Goal: Task Accomplishment & Management: Use online tool/utility

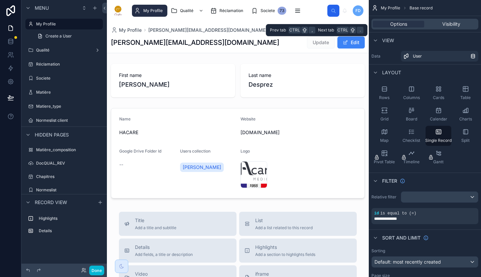
click at [452, 23] on span "Visibility" at bounding box center [451, 24] width 18 height 7
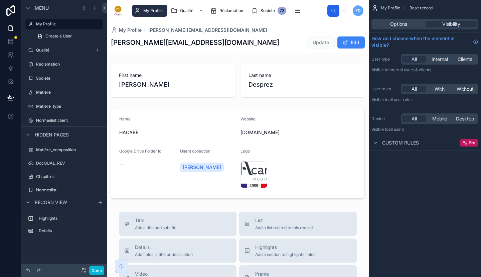
click at [439, 116] on span "Mobile" at bounding box center [439, 118] width 15 height 7
click at [420, 118] on div "All" at bounding box center [414, 118] width 24 height 7
click at [9, 42] on icon at bounding box center [10, 41] width 7 height 7
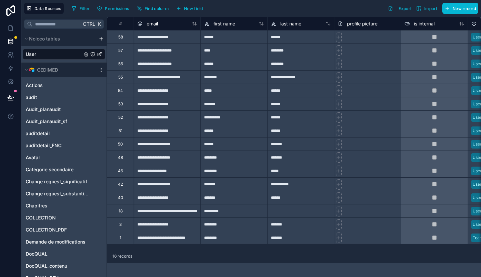
scroll to position [55, 0]
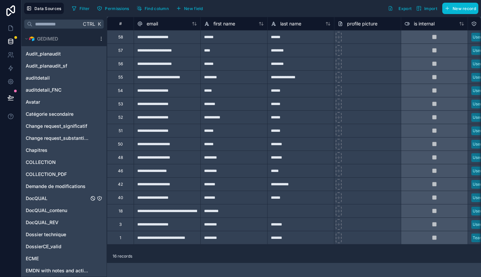
click at [61, 194] on div "DocQUAL" at bounding box center [64, 198] width 83 height 11
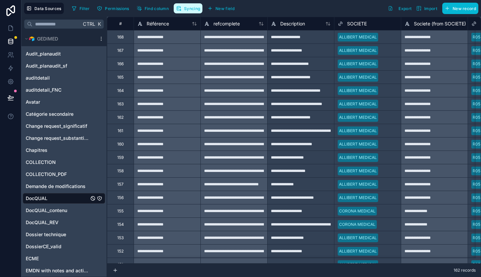
click at [190, 9] on span "Syncing" at bounding box center [192, 8] width 16 height 5
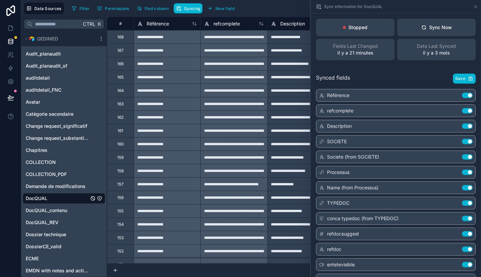
click at [436, 30] on div "Sync Now" at bounding box center [436, 27] width 31 height 7
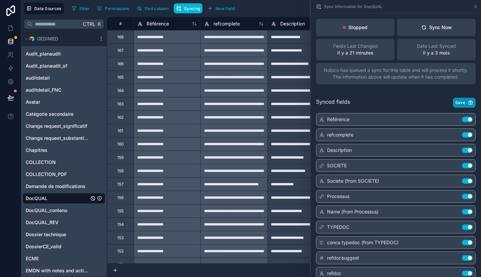
click at [457, 101] on span "Save" at bounding box center [460, 102] width 10 height 5
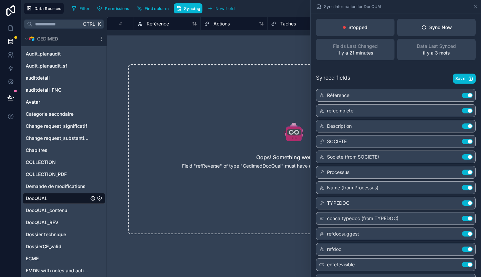
click at [286, 173] on div "Oops! Something went wrong Field "refReverse" of type "GedimedDocQual" must hav…" at bounding box center [293, 149] width 331 height 170
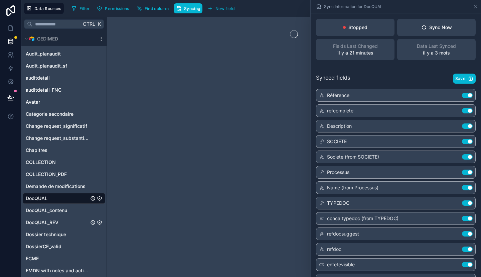
click at [52, 221] on span "DocQUAL_REV" at bounding box center [42, 222] width 33 height 7
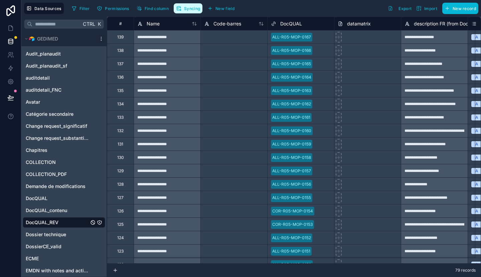
click at [191, 10] on span "Syncing" at bounding box center [192, 8] width 16 height 5
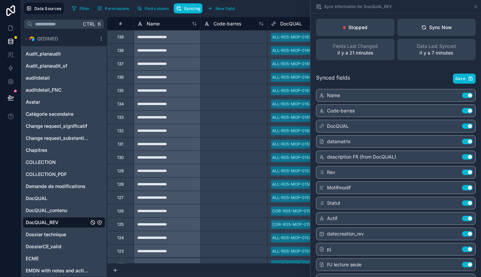
click at [428, 27] on div "Sync Now" at bounding box center [436, 27] width 31 height 7
click at [455, 77] on span "Save" at bounding box center [460, 78] width 10 height 5
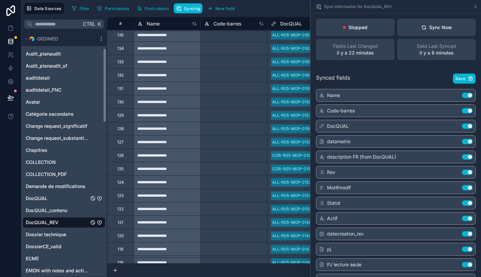
click at [64, 197] on div "DocQUAL" at bounding box center [64, 198] width 83 height 11
